Goal: Find specific page/section: Find specific page/section

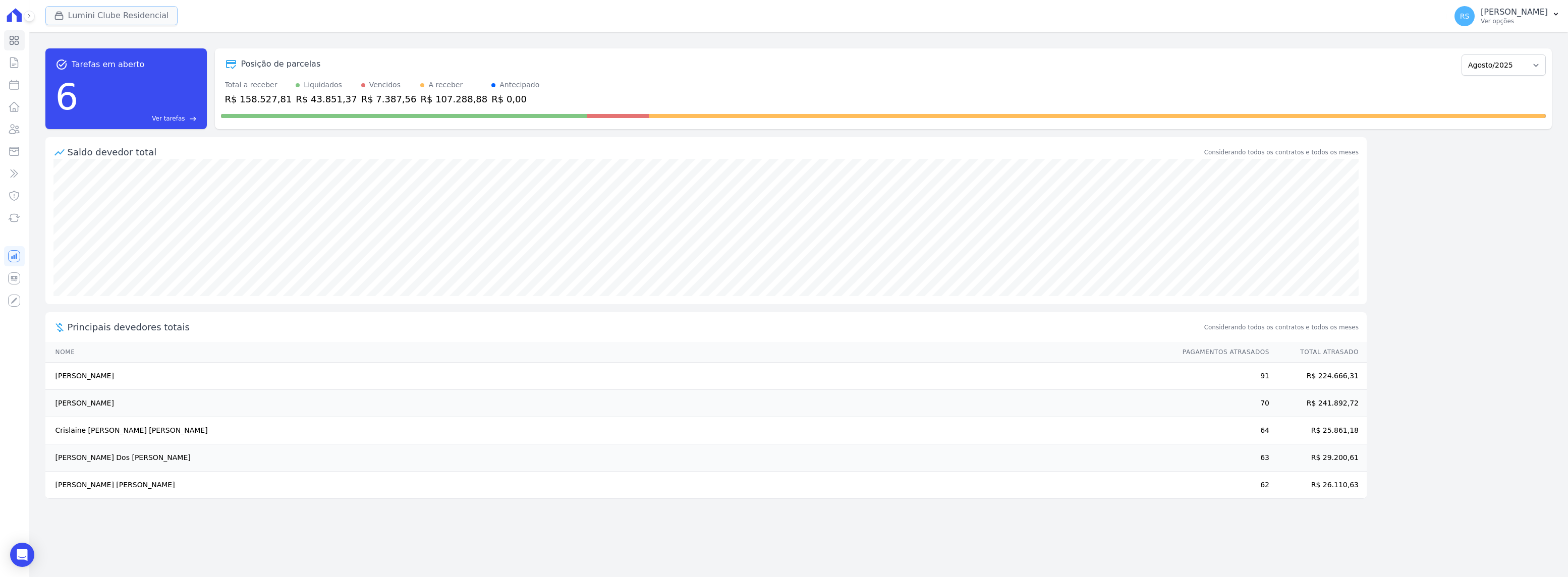
click at [119, 12] on button "Lumini Clube Residencial" at bounding box center [111, 15] width 132 height 19
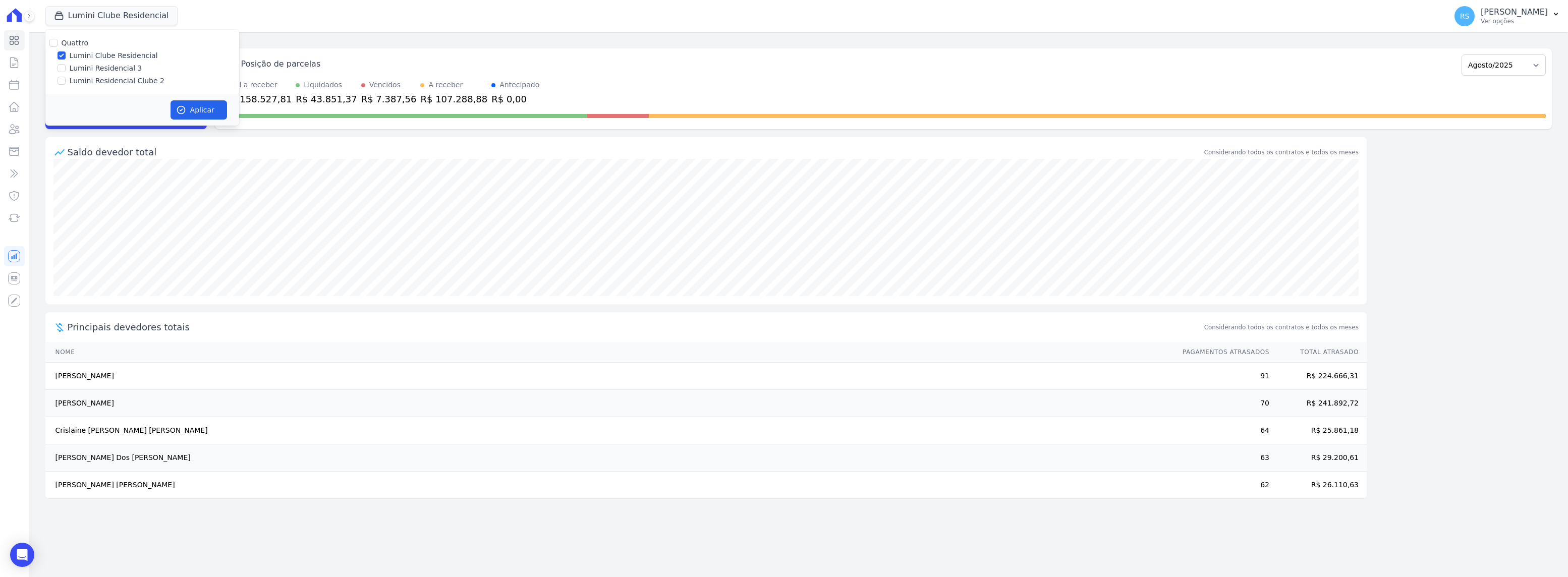
drag, startPoint x: 121, startPoint y: 79, endPoint x: 119, endPoint y: 50, distance: 29.1
click at [119, 77] on label "Lumini Residencial Clube 2" at bounding box center [117, 80] width 95 height 10
click at [116, 55] on label "Lumini Clube Residencial" at bounding box center [113, 55] width 88 height 10
click at [66, 55] on input "Lumini Clube Residencial" at bounding box center [61, 55] width 8 height 8
checkbox input "false"
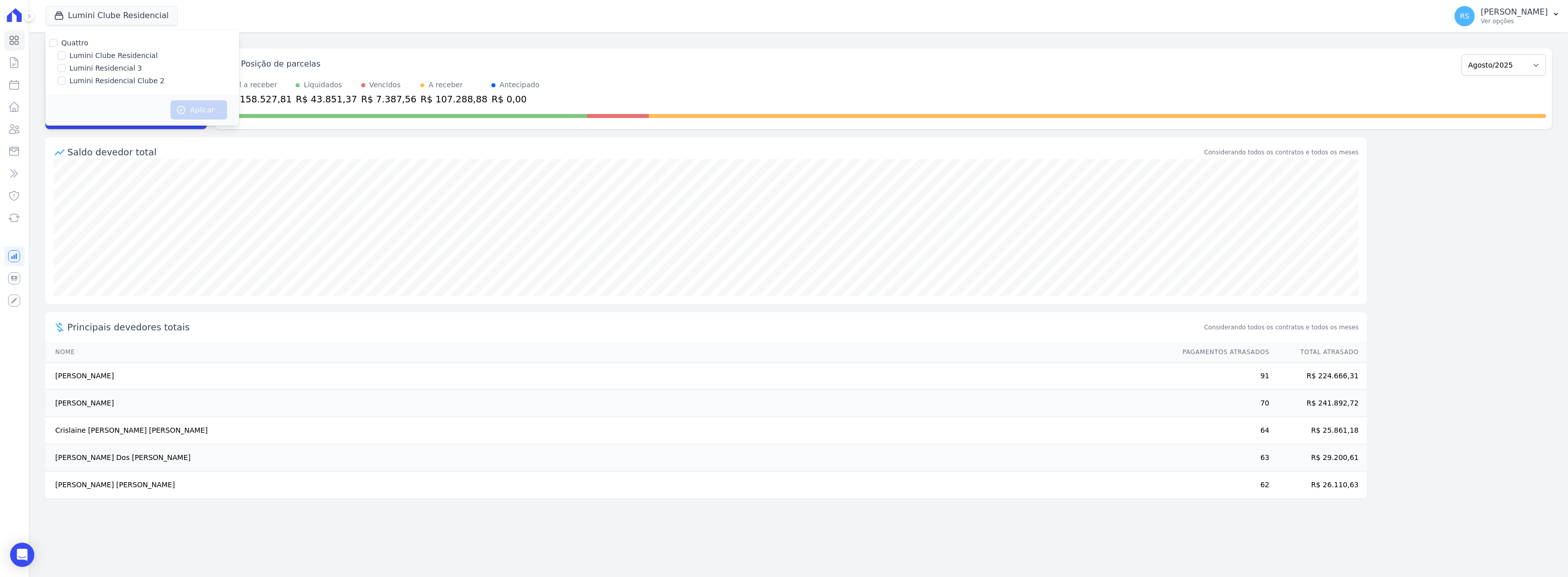
click at [101, 83] on label "Lumini Residencial Clube 2" at bounding box center [117, 80] width 95 height 10
click at [66, 83] on input "Lumini Residencial Clube 2" at bounding box center [61, 80] width 8 height 8
checkbox input "true"
click at [201, 119] on button "Aplicar" at bounding box center [198, 110] width 57 height 19
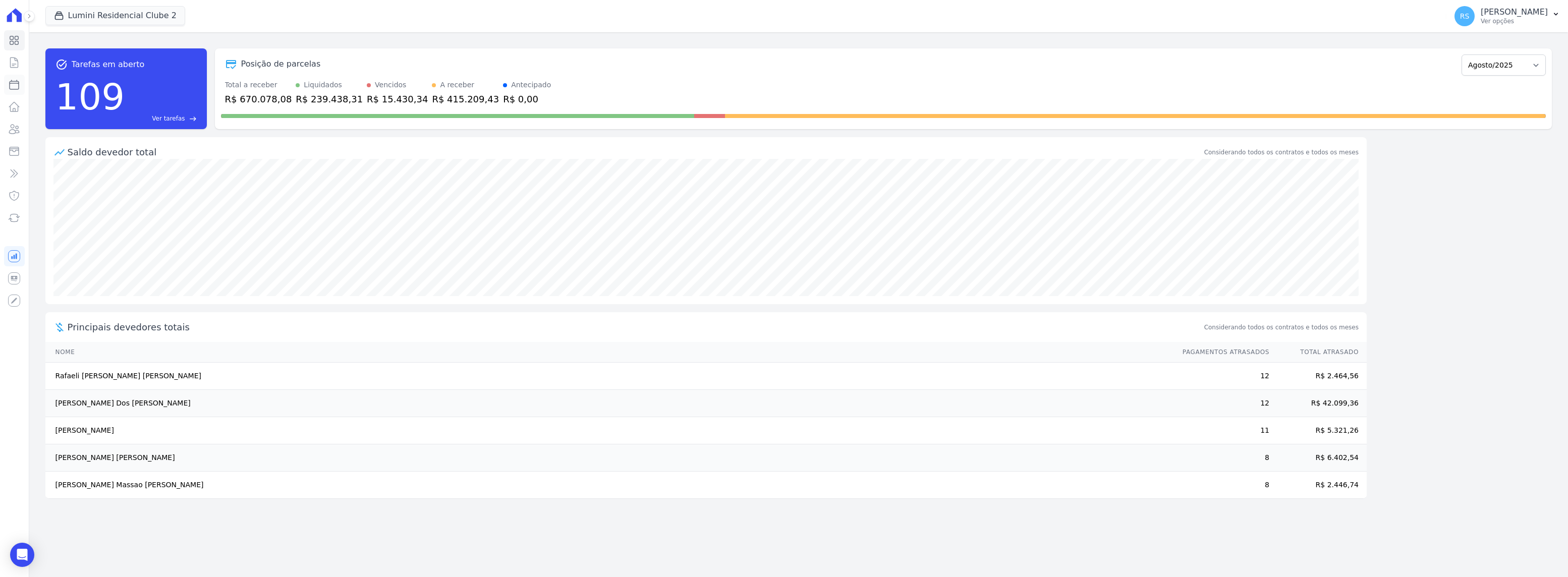
click at [13, 84] on icon at bounding box center [14, 85] width 12 height 12
select select
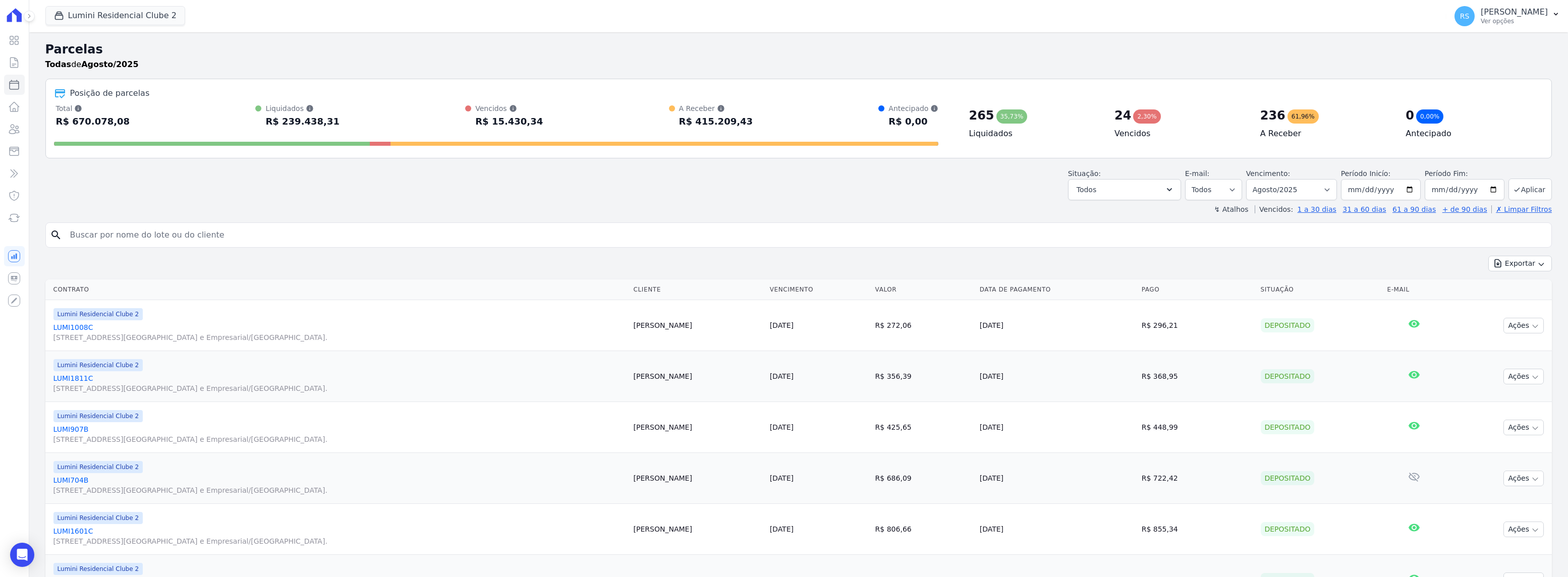
click at [320, 237] on input "search" at bounding box center [805, 235] width 1483 height 20
paste input "[PERSON_NAME]"
type input "[PERSON_NAME]"
click at [1488, 256] on button "Exportar" at bounding box center [1520, 264] width 63 height 16
click at [320, 237] on input "[PERSON_NAME]" at bounding box center [805, 235] width 1483 height 20
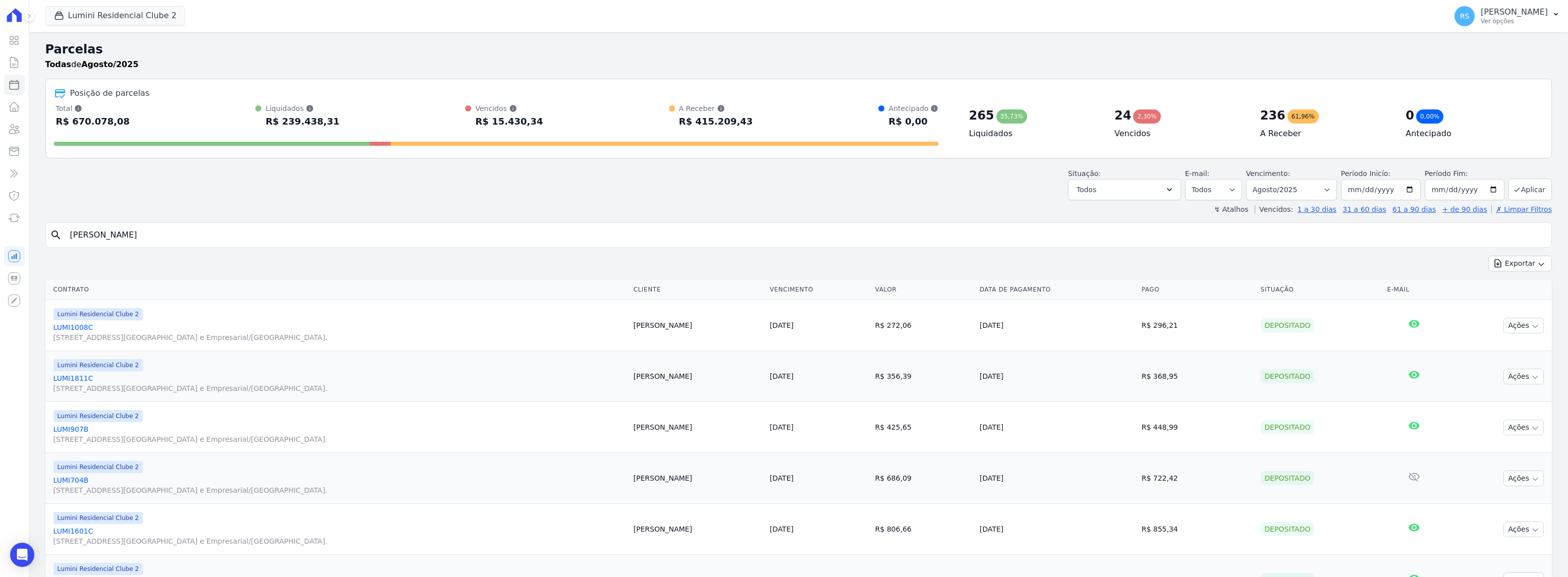
select select
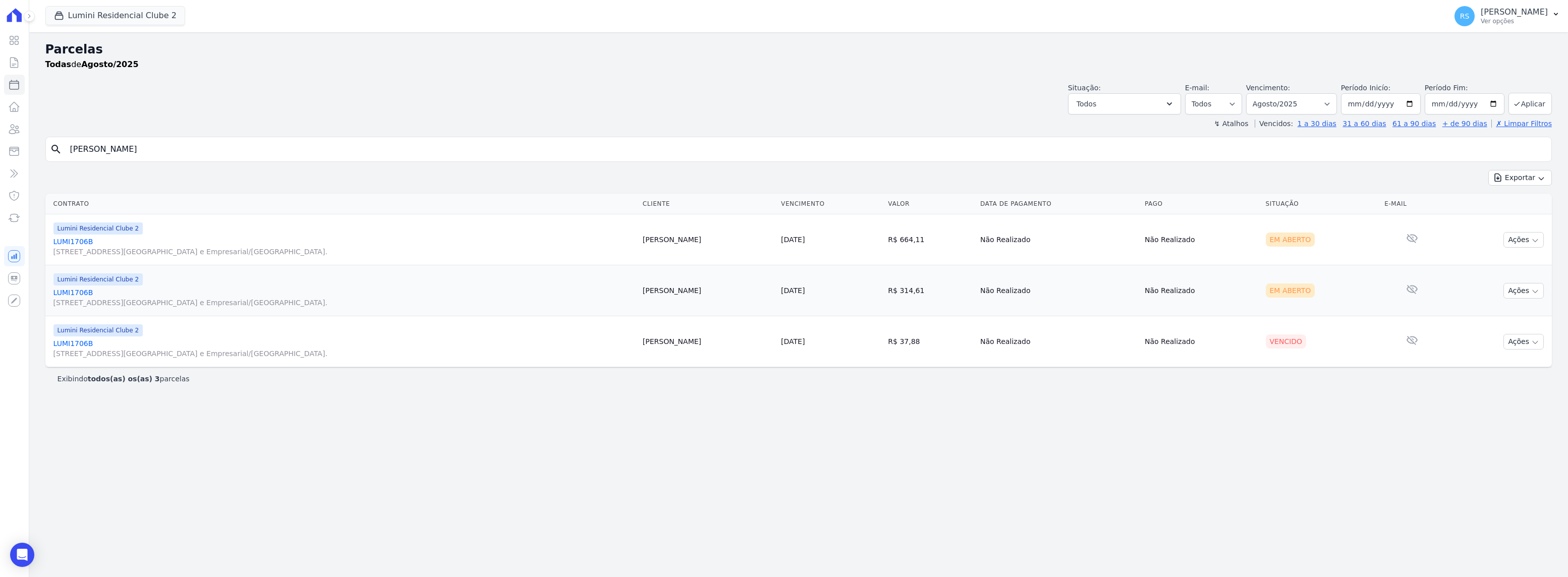
click at [78, 344] on link "LUMI1706B [STREET_ADDRESS][GEOGRAPHIC_DATA] e Empresarial/[GEOGRAPHIC_DATA]." at bounding box center [344, 348] width 581 height 20
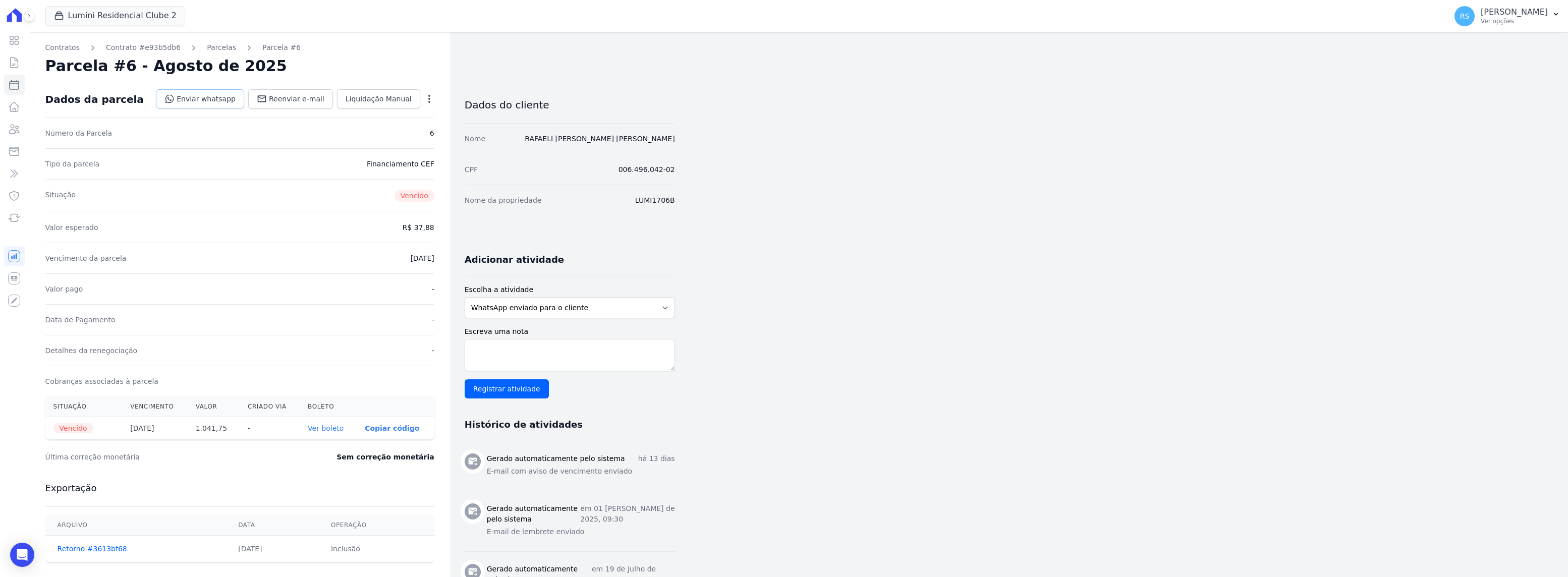
click at [236, 97] on link "Enviar whatsapp" at bounding box center [200, 99] width 88 height 19
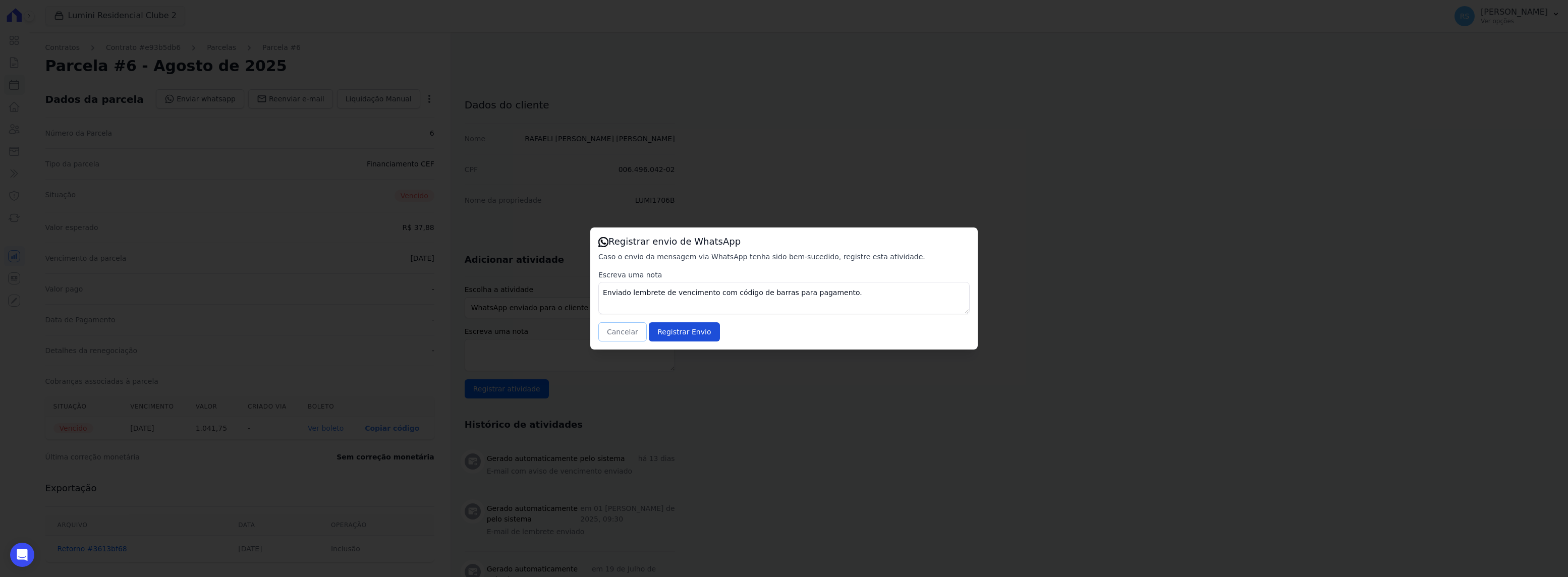
click at [615, 332] on button "Cancelar" at bounding box center [623, 332] width 49 height 19
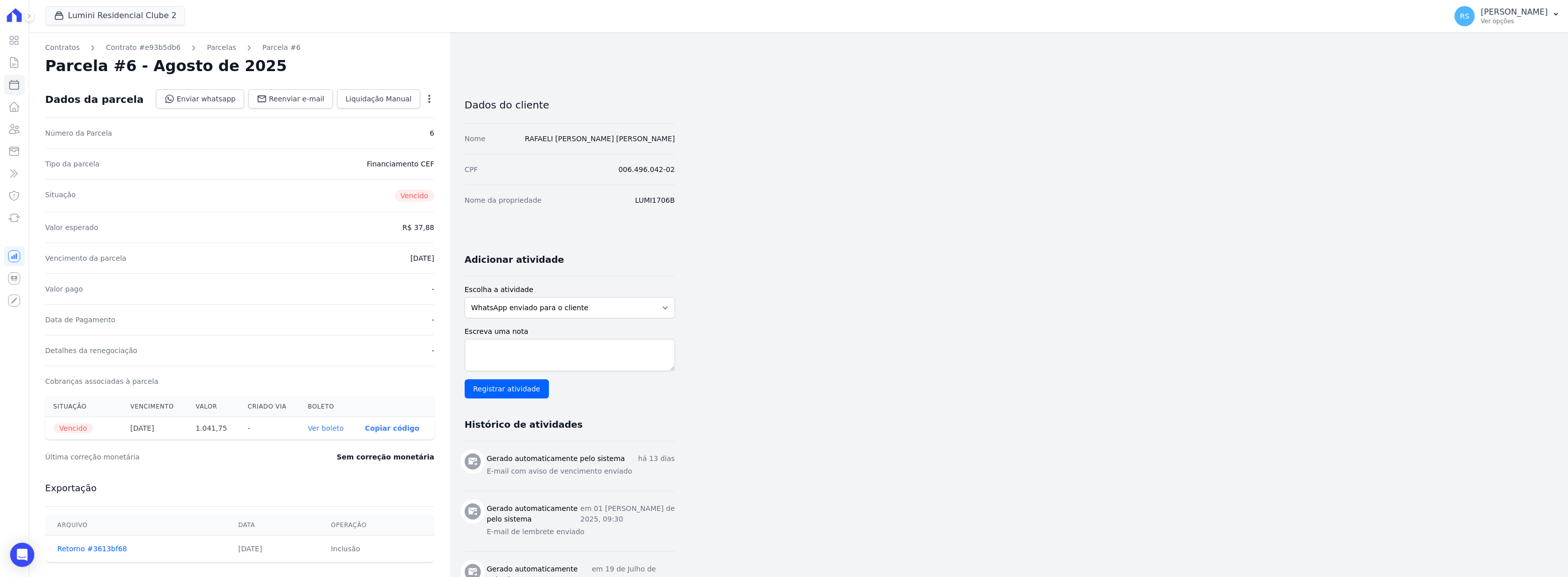
drag, startPoint x: 226, startPoint y: 428, endPoint x: 200, endPoint y: 432, distance: 26.3
click at [200, 432] on th "1.041,75" at bounding box center [213, 428] width 52 height 23
copy th "1.041,75"
